Goal: Transaction & Acquisition: Purchase product/service

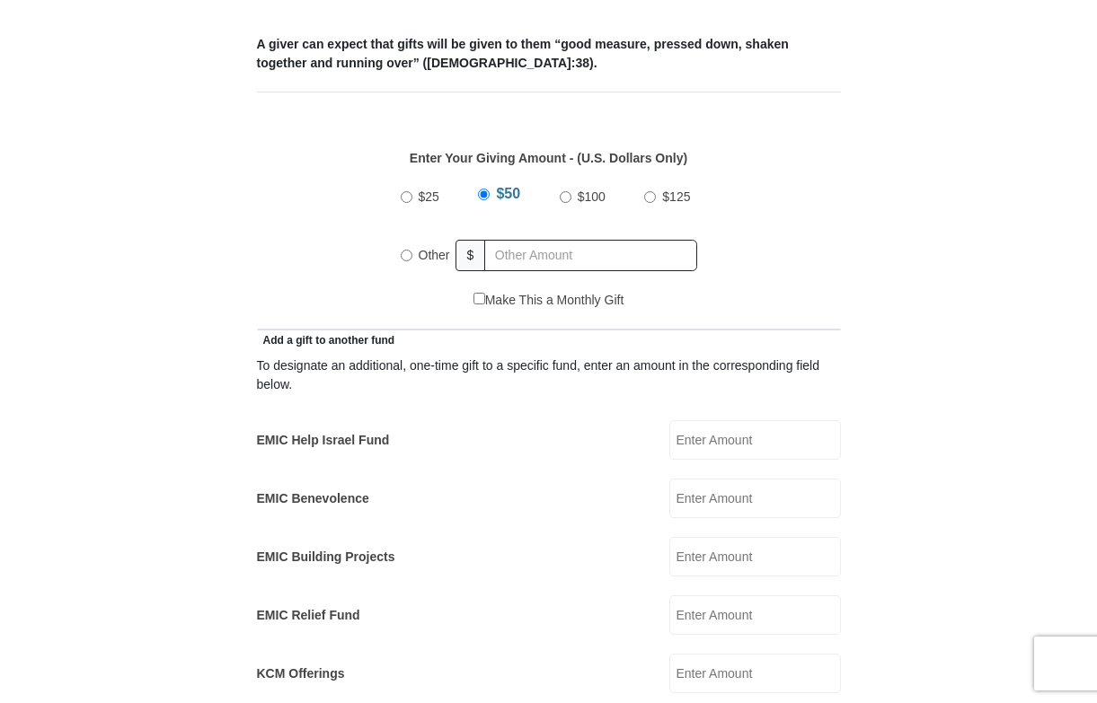
scroll to position [367, 0]
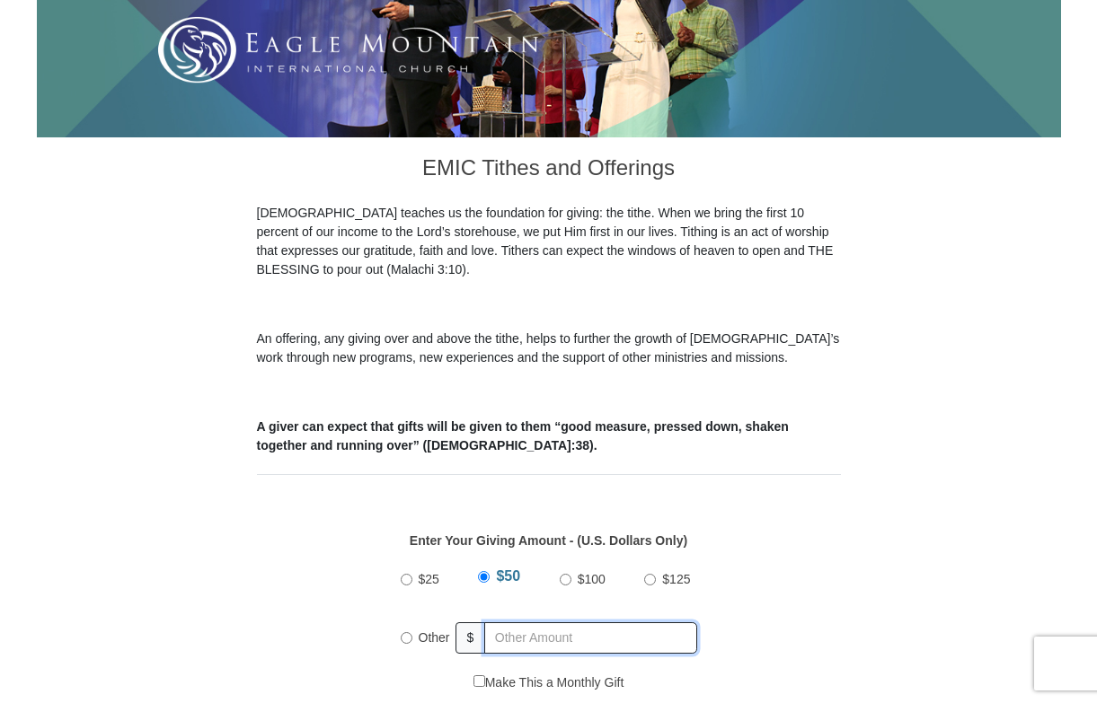
radio input "true"
click at [525, 622] on input "text" at bounding box center [594, 637] width 206 height 31
type input "40.00"
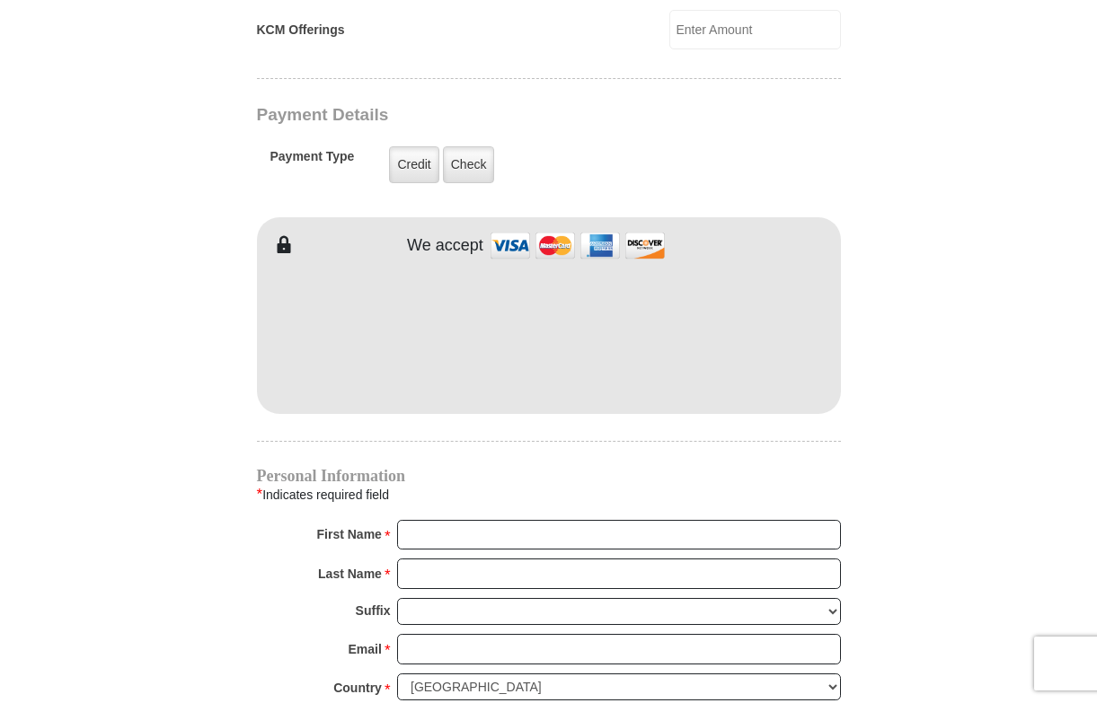
scroll to position [1394, 0]
click at [829, 520] on input "First Name *" at bounding box center [619, 535] width 444 height 31
click at [825, 520] on input "First Name *" at bounding box center [619, 535] width 444 height 31
type input "MITCHELL"
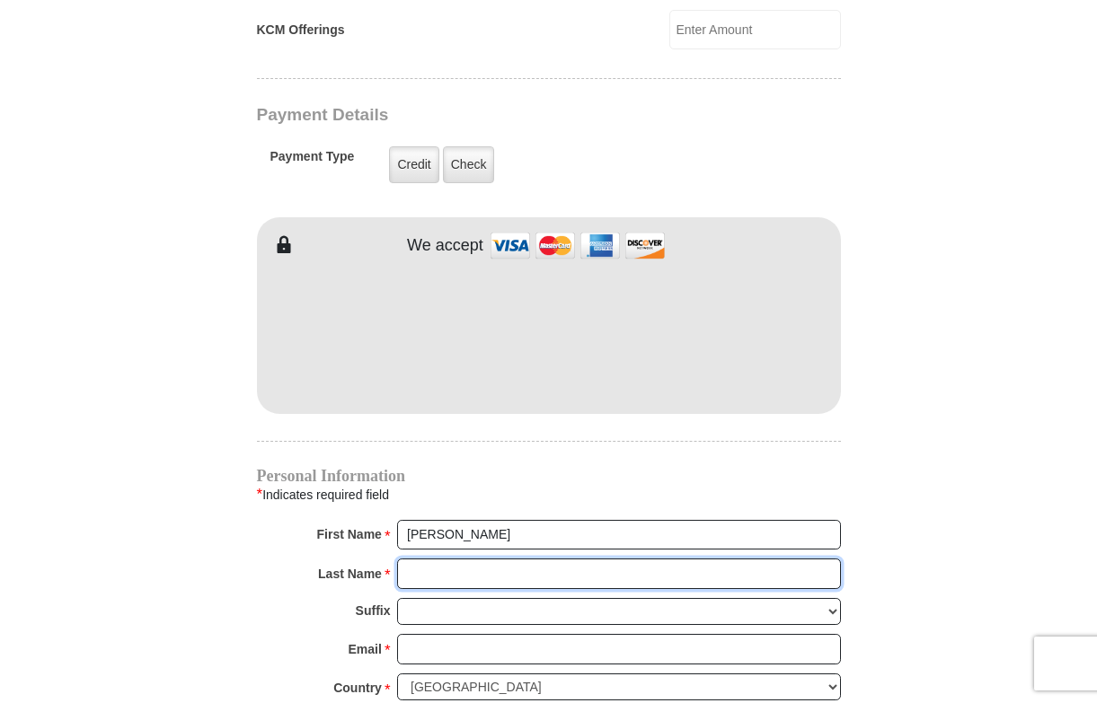
type input "TYUS"
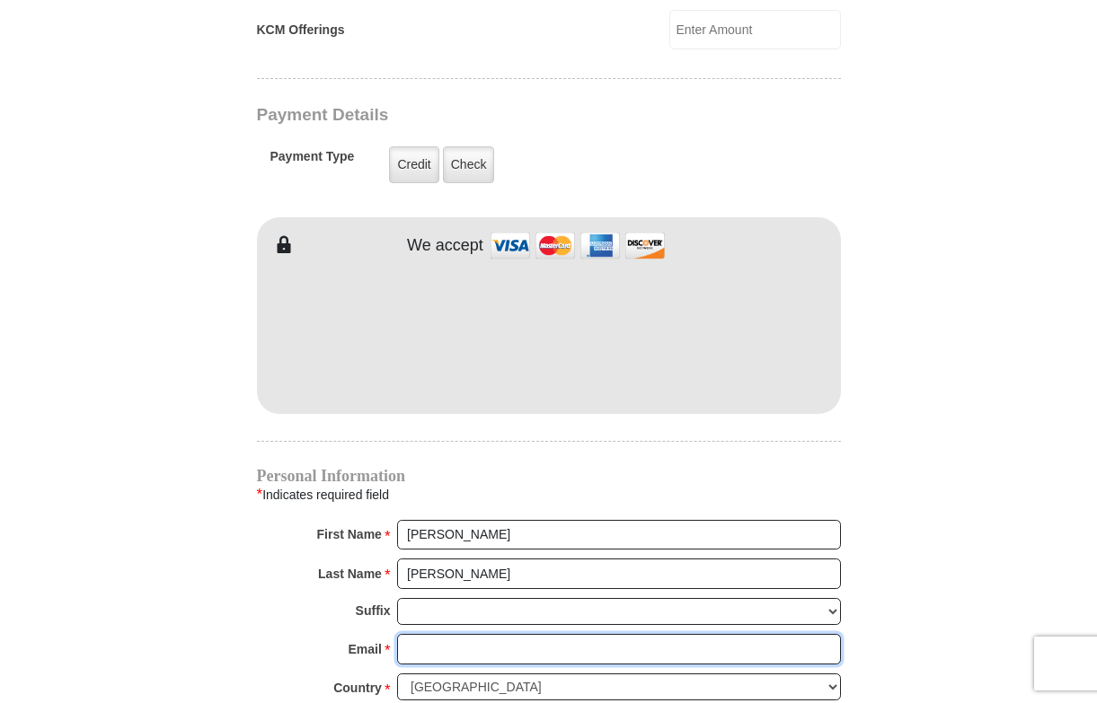
type input "mitch2000_2002@yahoo.com"
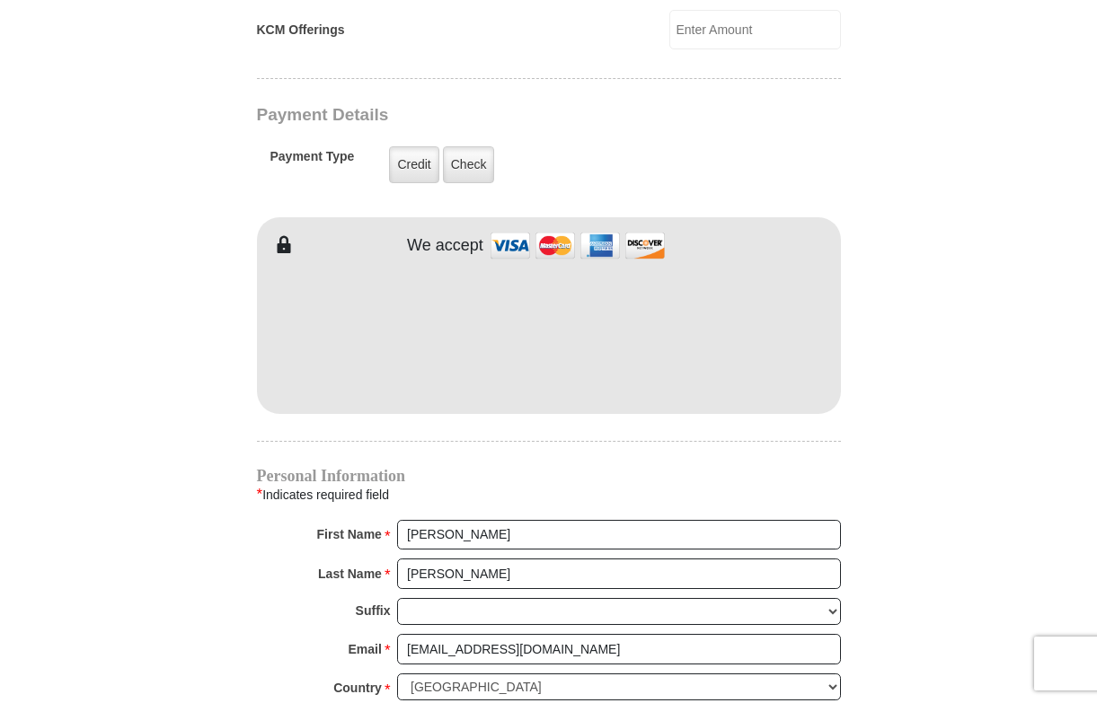
type input "35 Palomino Rd"
type input "Springfield"
select select "IL"
type input "62702"
type input "2177415910"
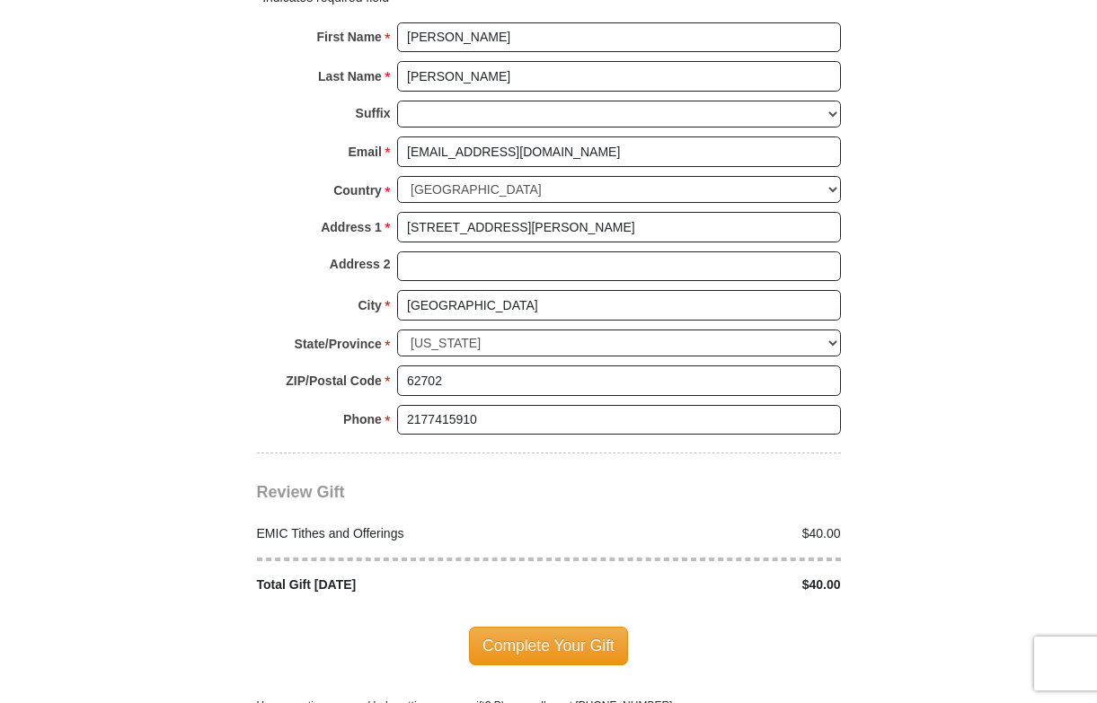
scroll to position [1892, 0]
click at [578, 626] on span "Complete Your Gift" at bounding box center [548, 645] width 159 height 38
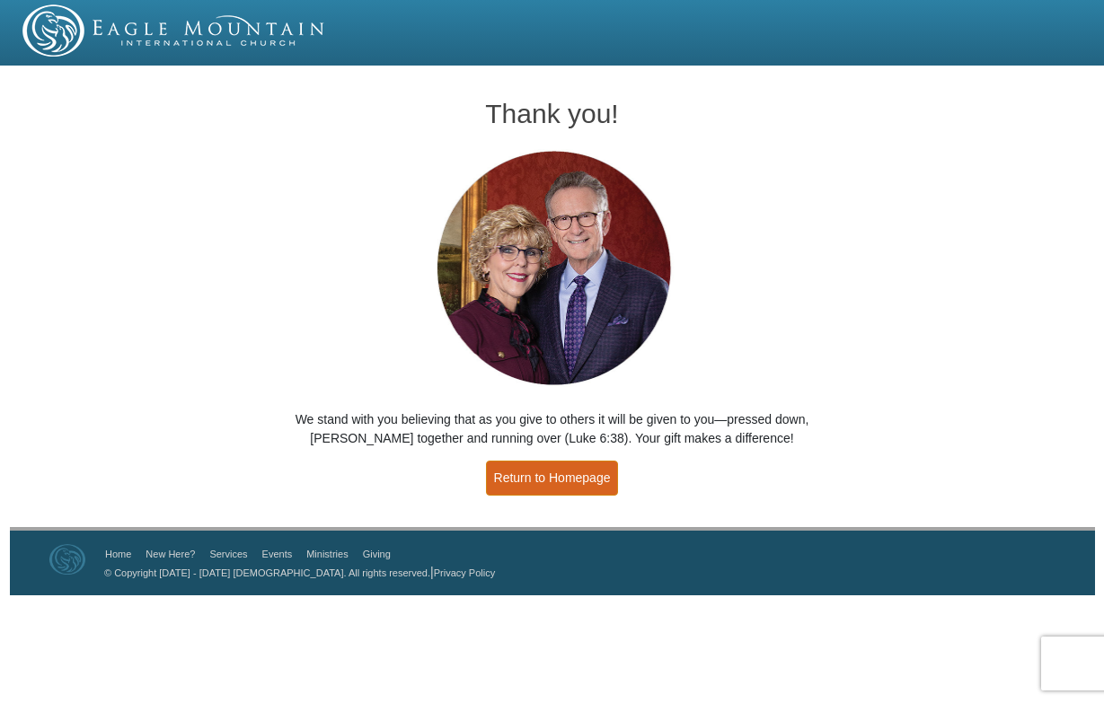
click at [559, 481] on link "Return to Homepage" at bounding box center [552, 478] width 133 height 35
